Goal: Task Accomplishment & Management: Use online tool/utility

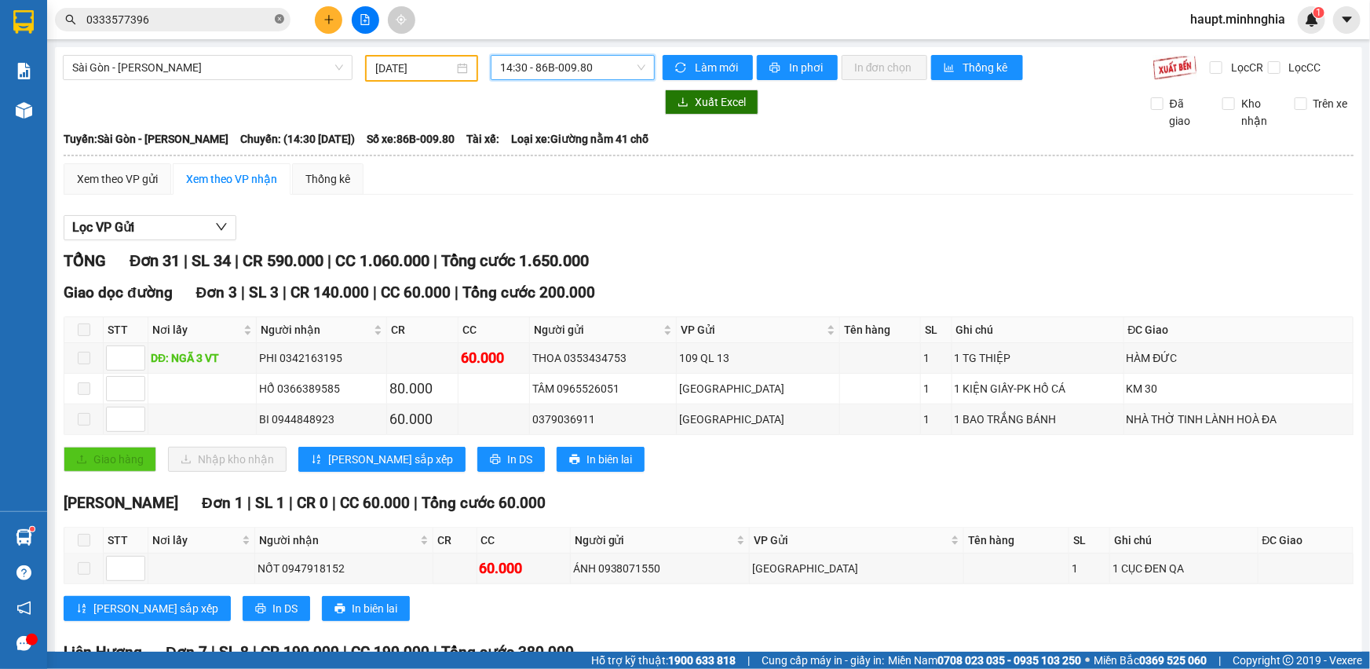
click at [278, 20] on icon "close-circle" at bounding box center [279, 18] width 9 height 9
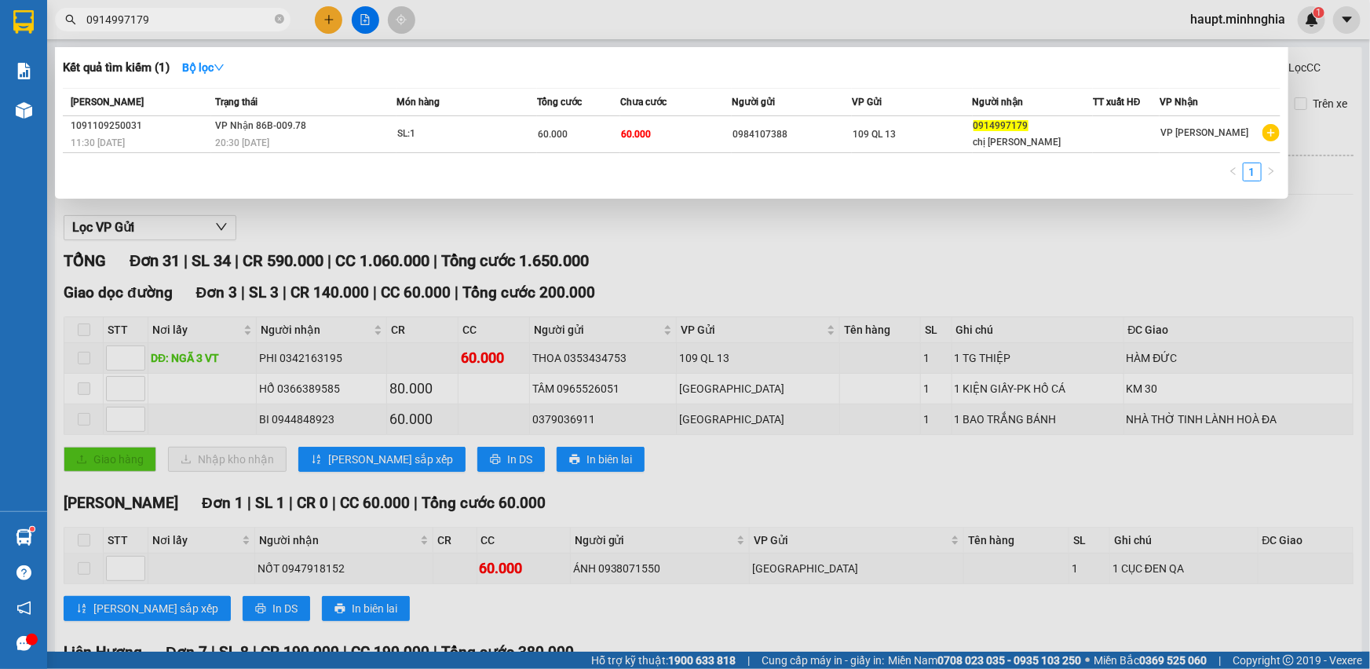
type input "0914997179"
click at [712, 133] on td "60.000" at bounding box center [675, 134] width 111 height 37
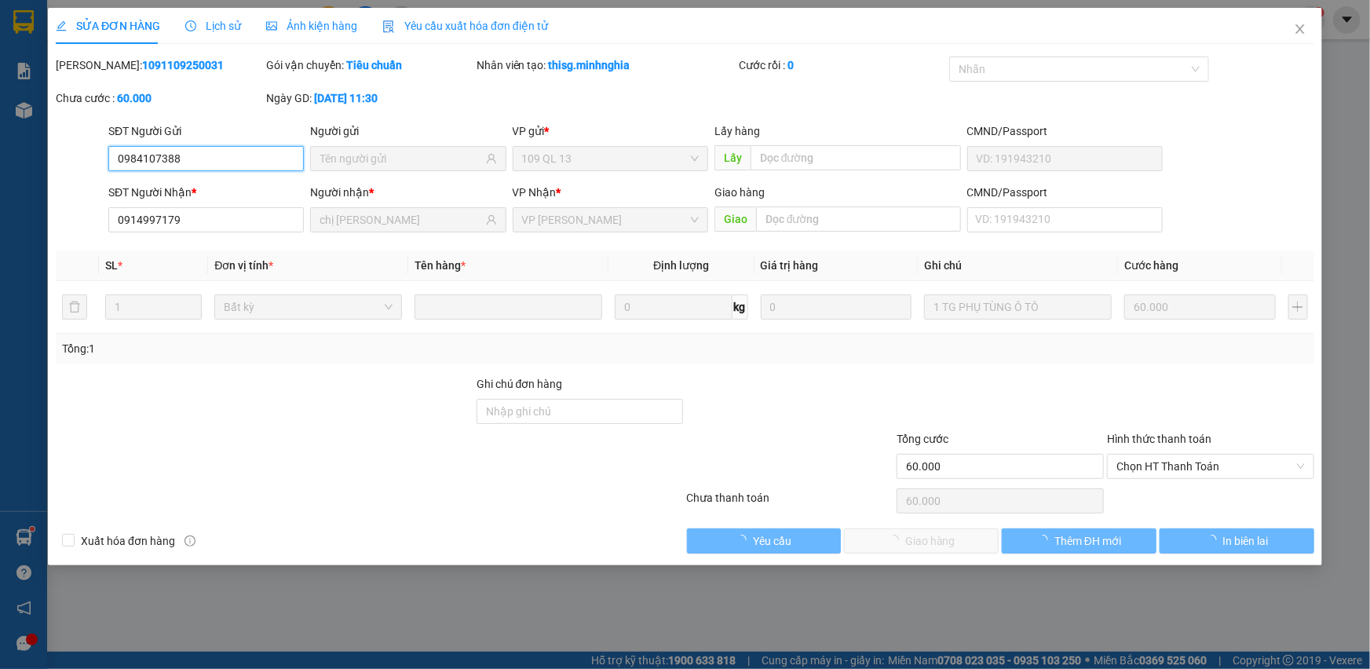
type input "0984107388"
type input "0914997179"
type input "chị [PERSON_NAME]"
type input "60.000"
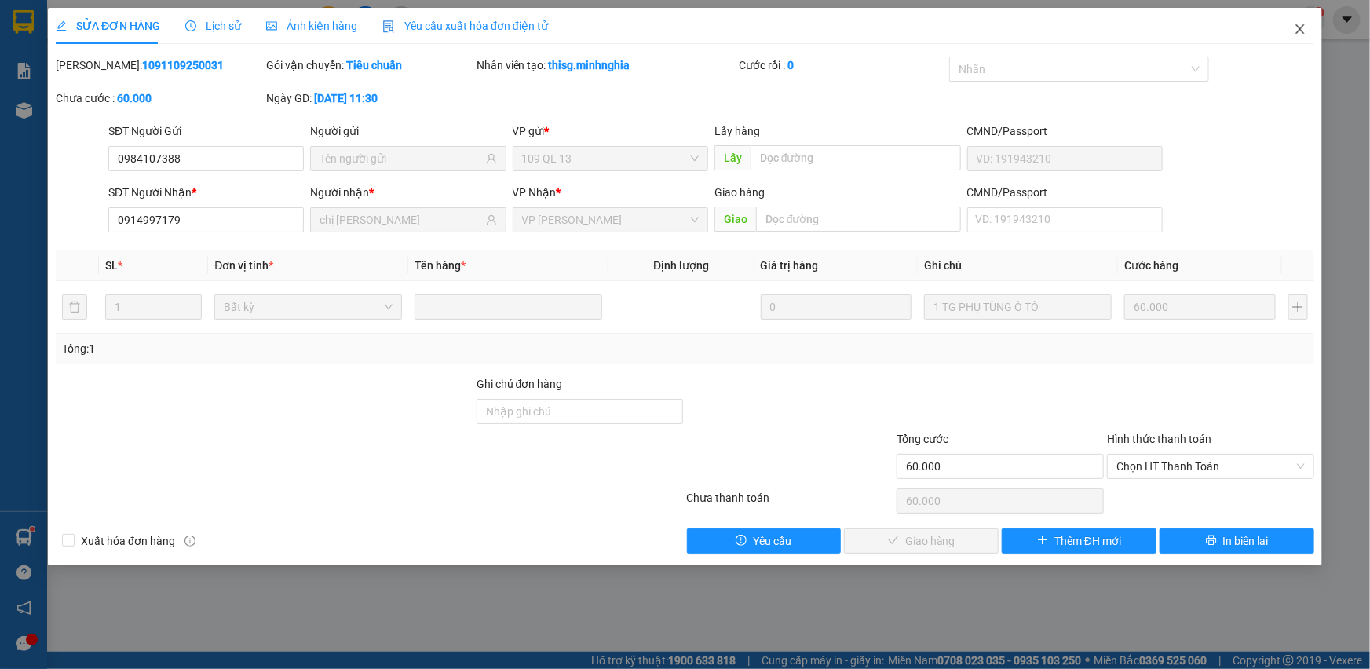
click at [1294, 25] on icon "close" at bounding box center [1300, 29] width 13 height 13
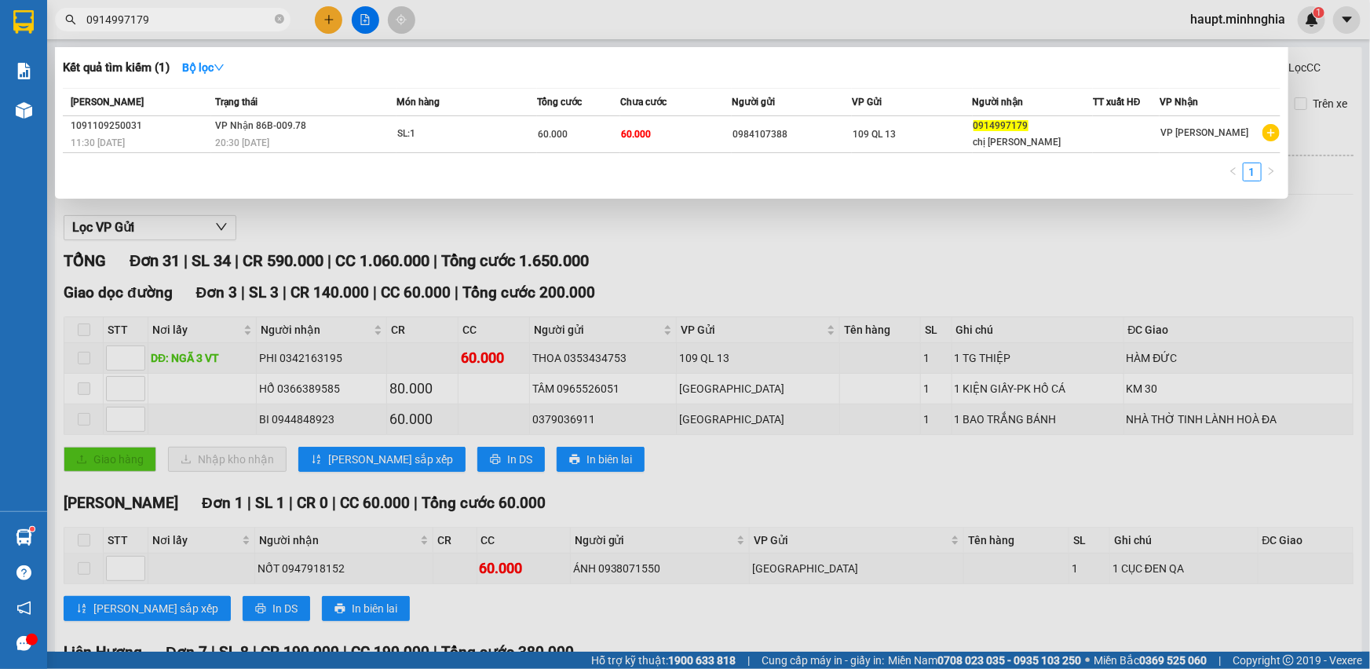
click at [181, 16] on input "0914997179" at bounding box center [178, 19] width 185 height 17
